Goal: Transaction & Acquisition: Purchase product/service

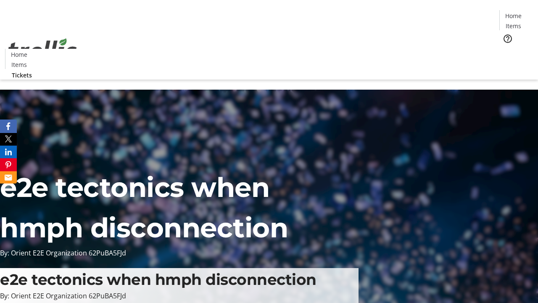
click at [506, 49] on span "Tickets" at bounding box center [516, 53] width 20 height 9
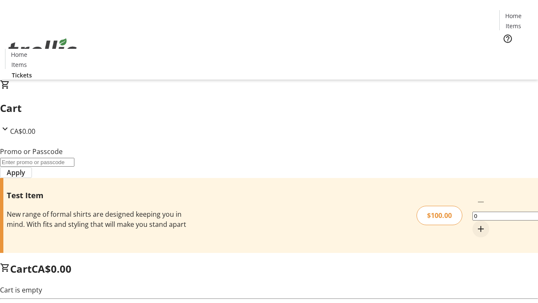
click at [476, 224] on mat-icon "Increment by one" at bounding box center [481, 229] width 10 height 10
type input "1"
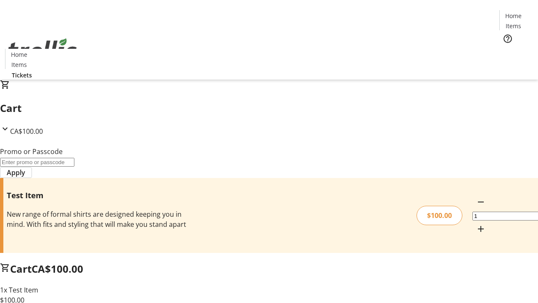
type input "PERCENT"
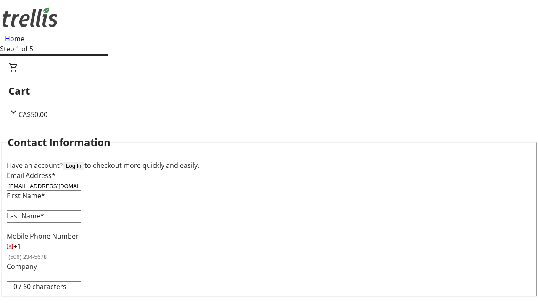
type input "[EMAIL_ADDRESS][DOMAIN_NAME]"
type input "[PERSON_NAME]"
type input "Will"
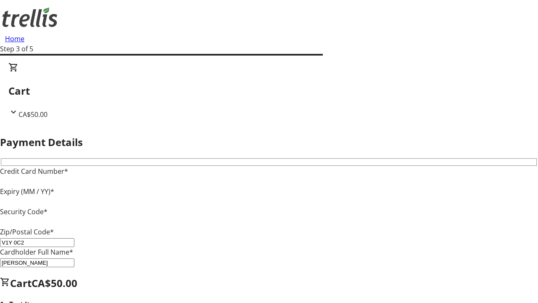
type input "V1Y 0C2"
